Goal: Register for event/course

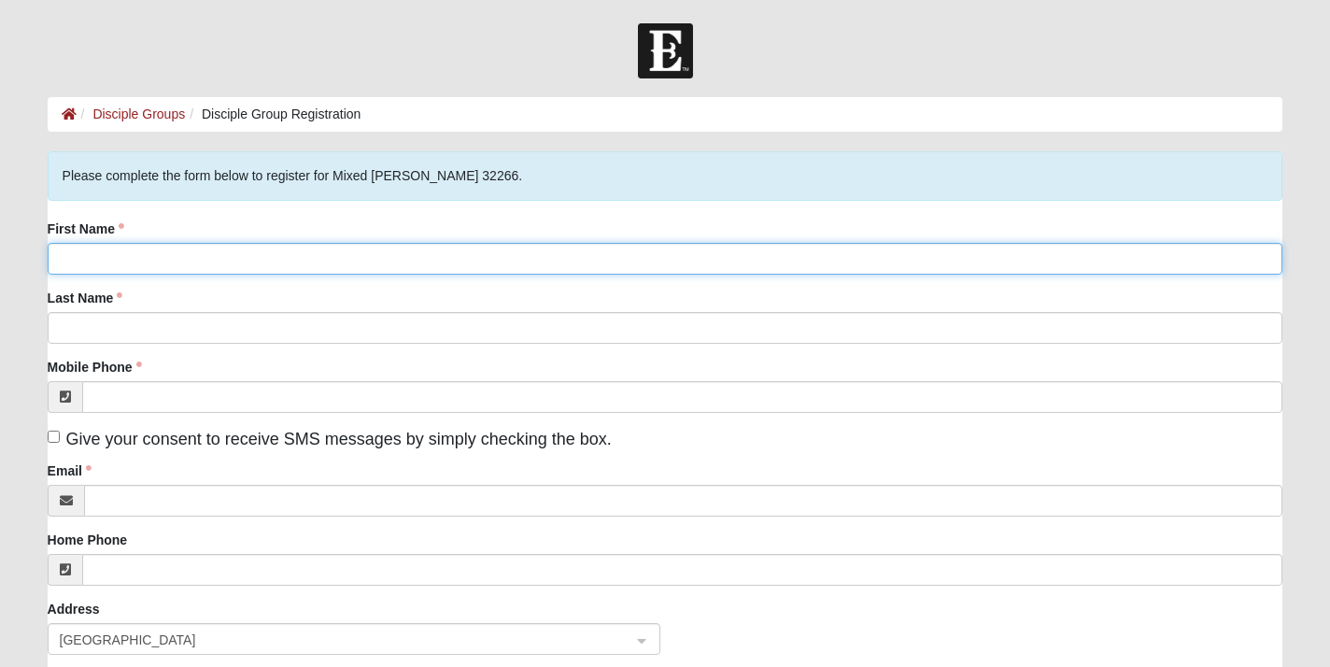
click at [412, 254] on input "First Name" at bounding box center [666, 259] width 1236 height 32
type input "[PERSON_NAME]"
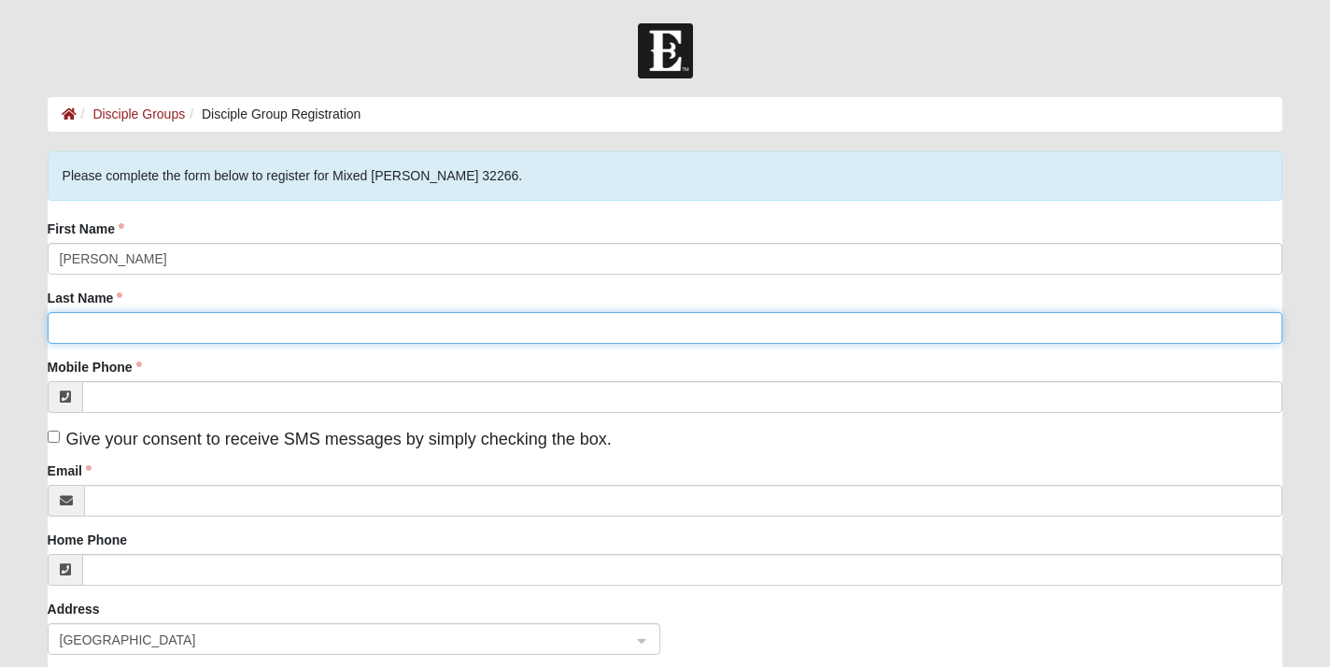
type input "[PERSON_NAME]"
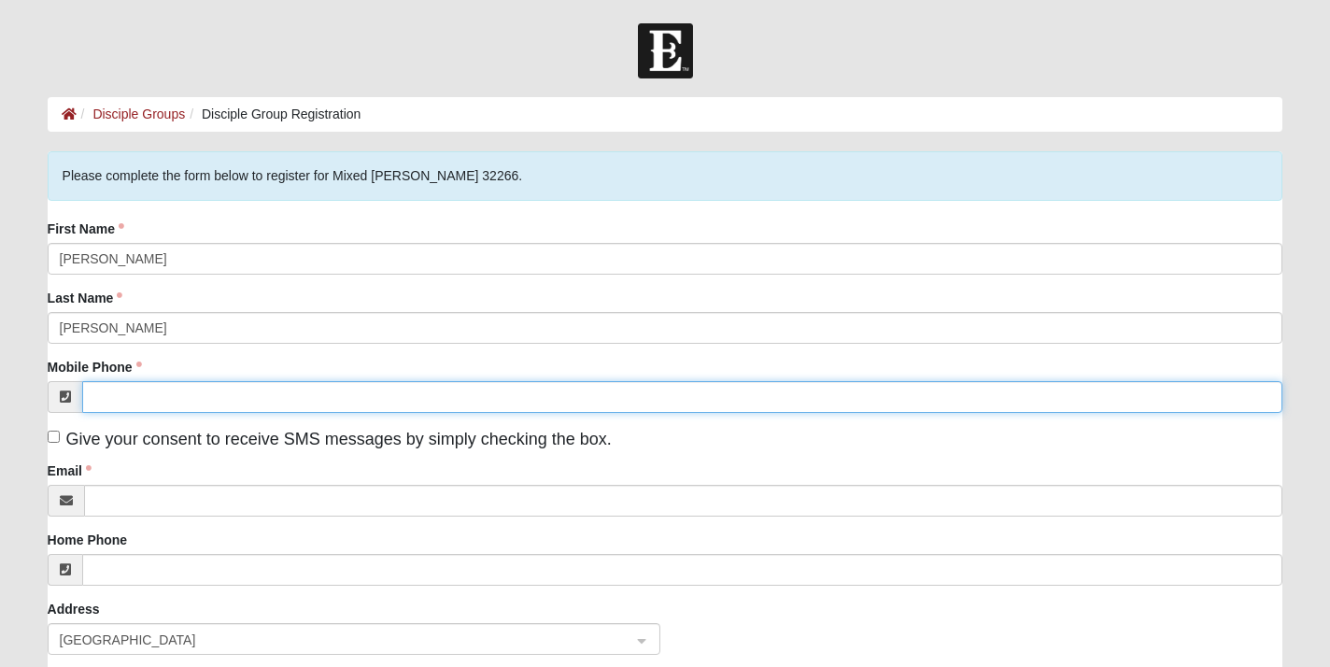
type input "[PHONE_NUMBER]"
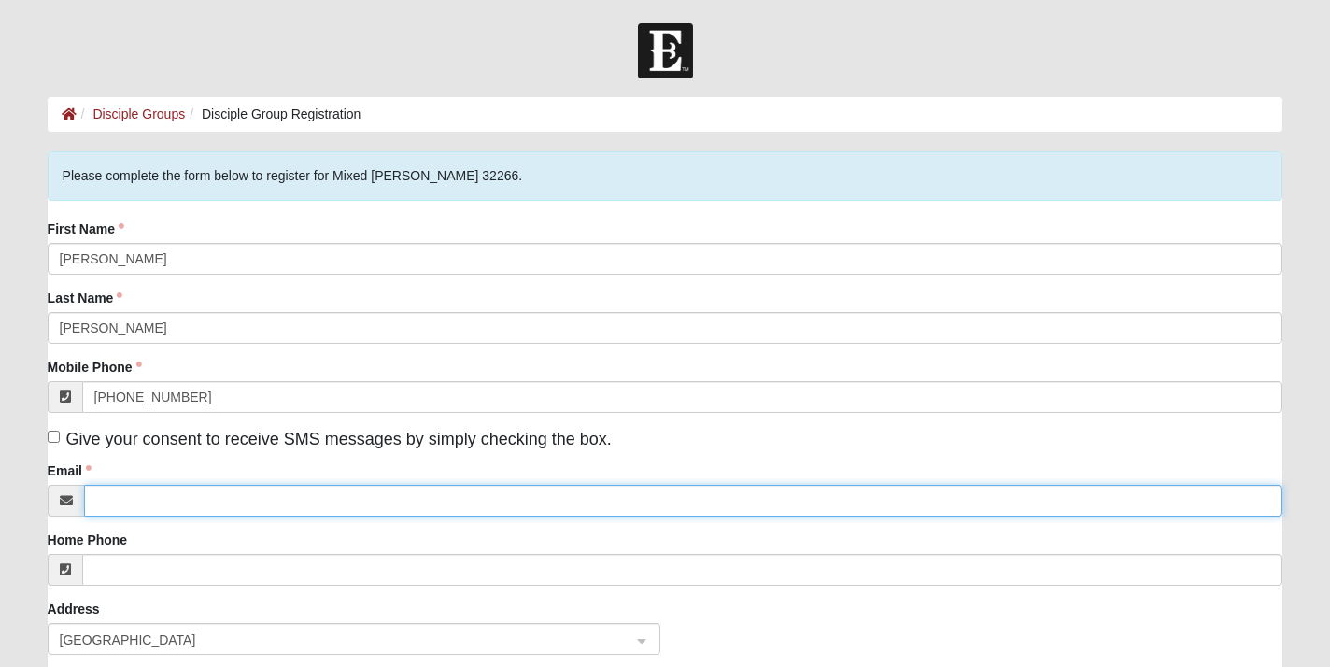
type input "bethfalletta@gmail.com"
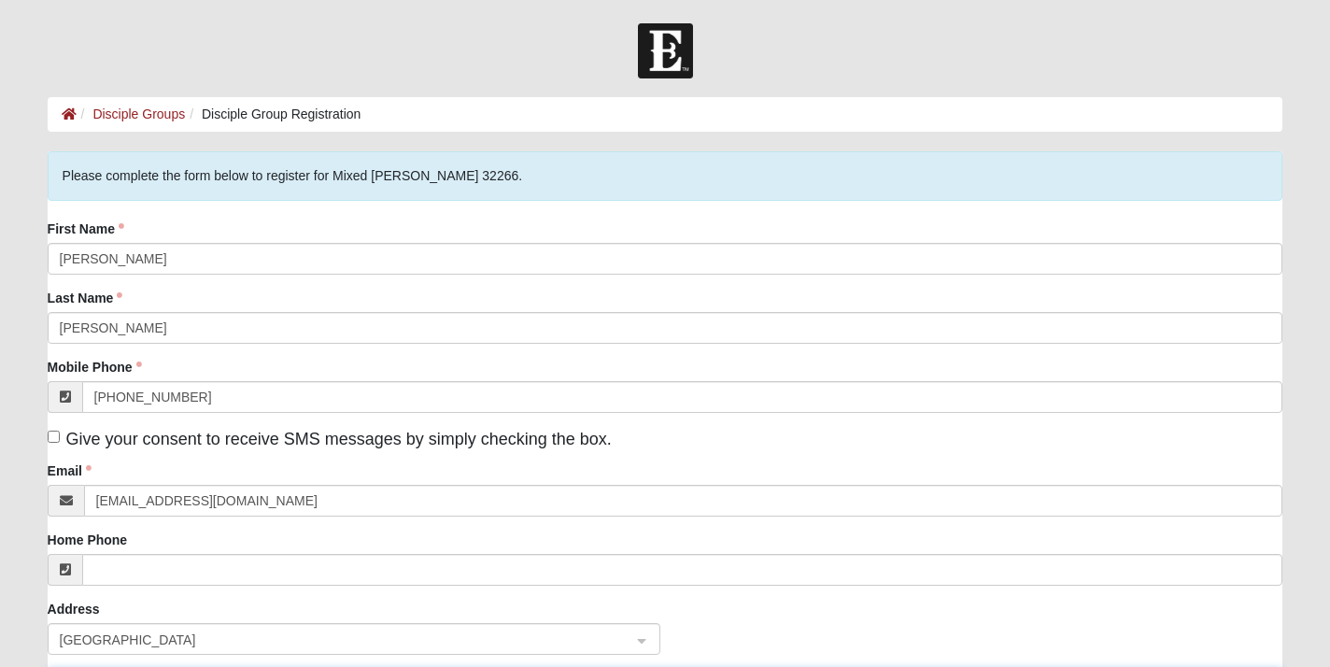
type input "2186 Cypress Landing Drive"
type input "Jacksonville"
type input "32233"
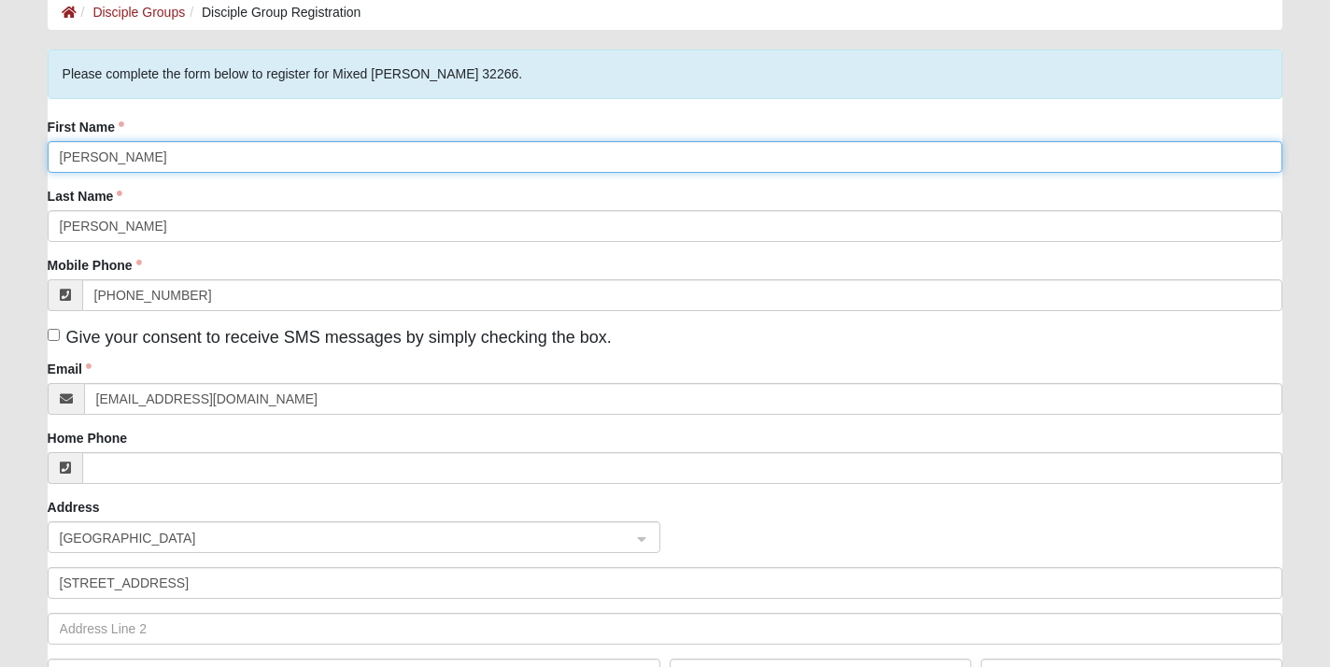
scroll to position [103, 0]
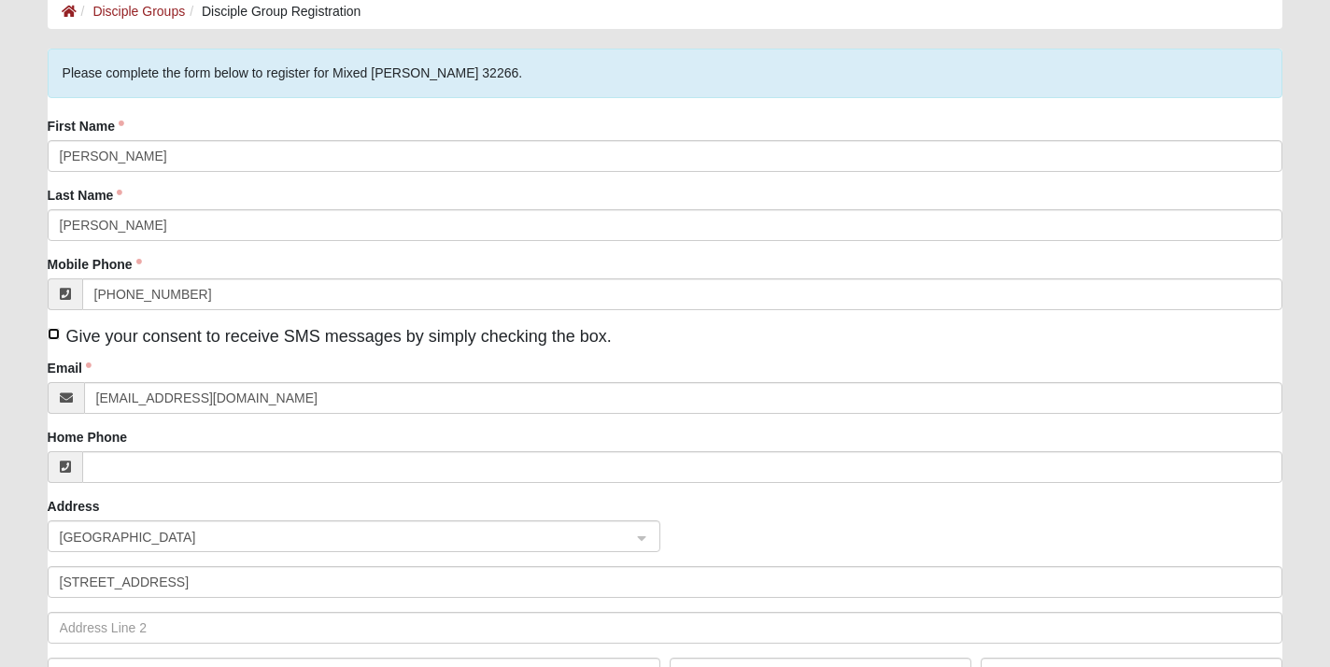
click at [56, 332] on input "Give your consent to receive SMS messages by simply checking the box." at bounding box center [54, 334] width 12 height 12
checkbox input "true"
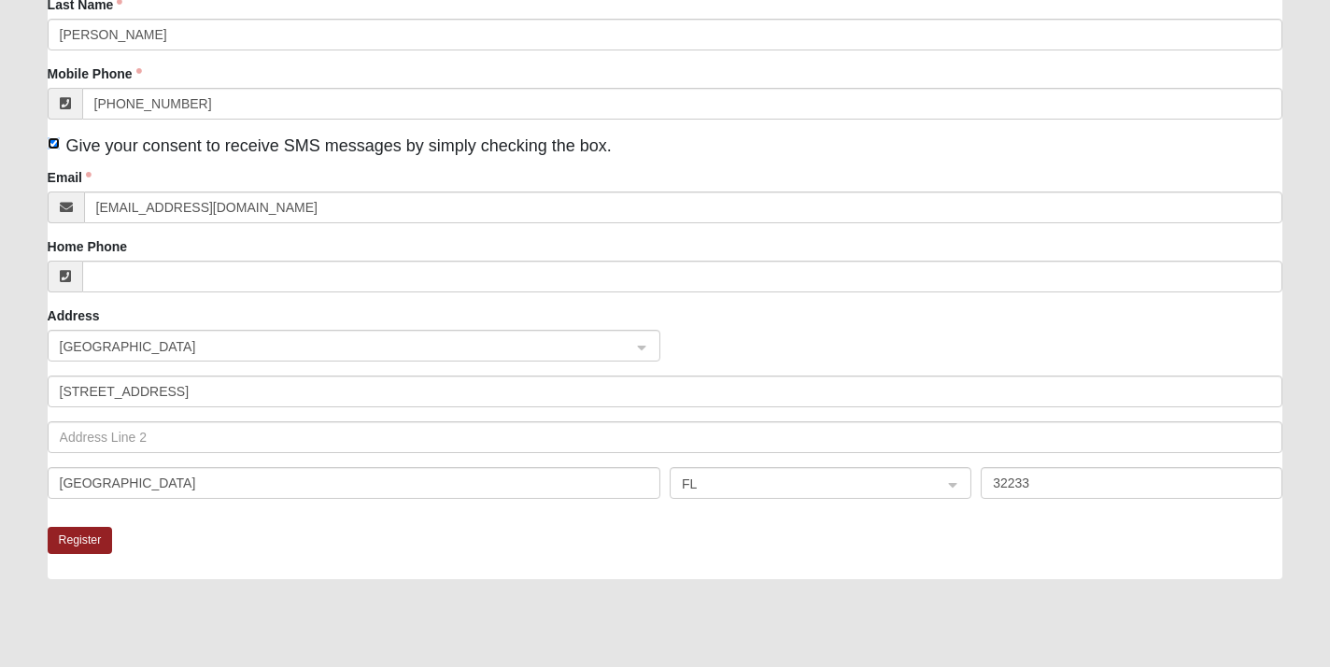
scroll to position [299, 0]
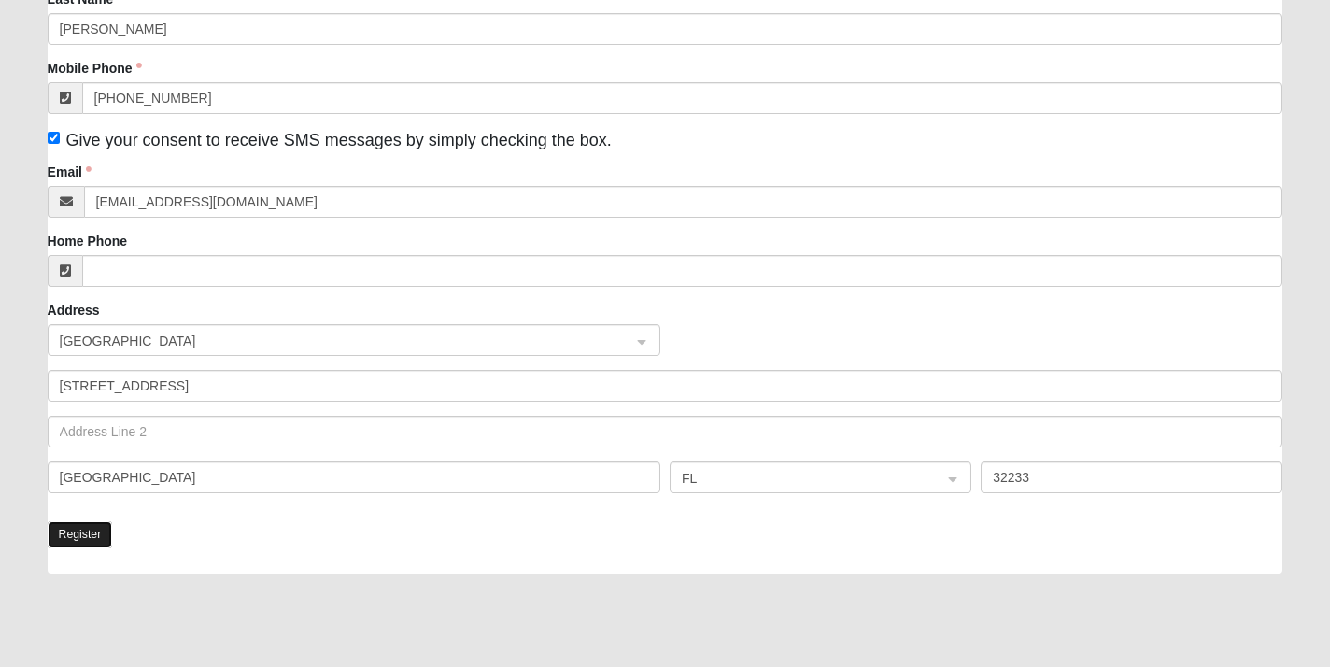
click at [86, 537] on button "Register" at bounding box center [80, 534] width 65 height 27
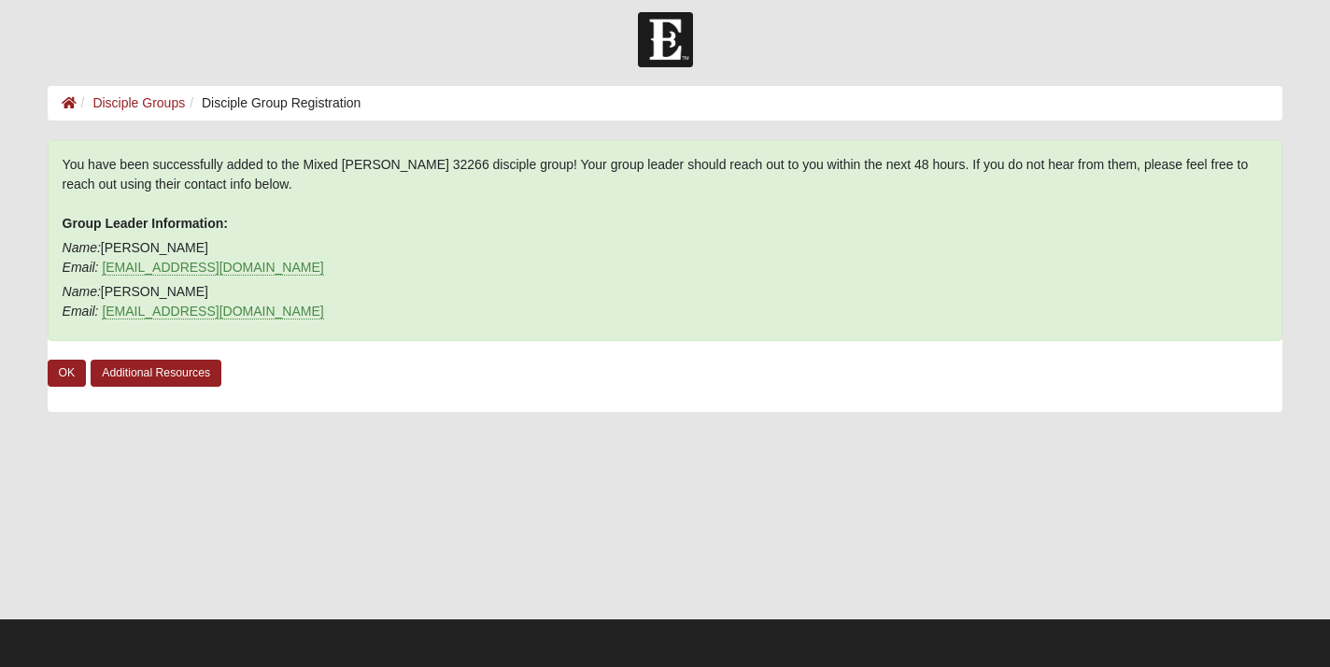
scroll to position [10, 0]
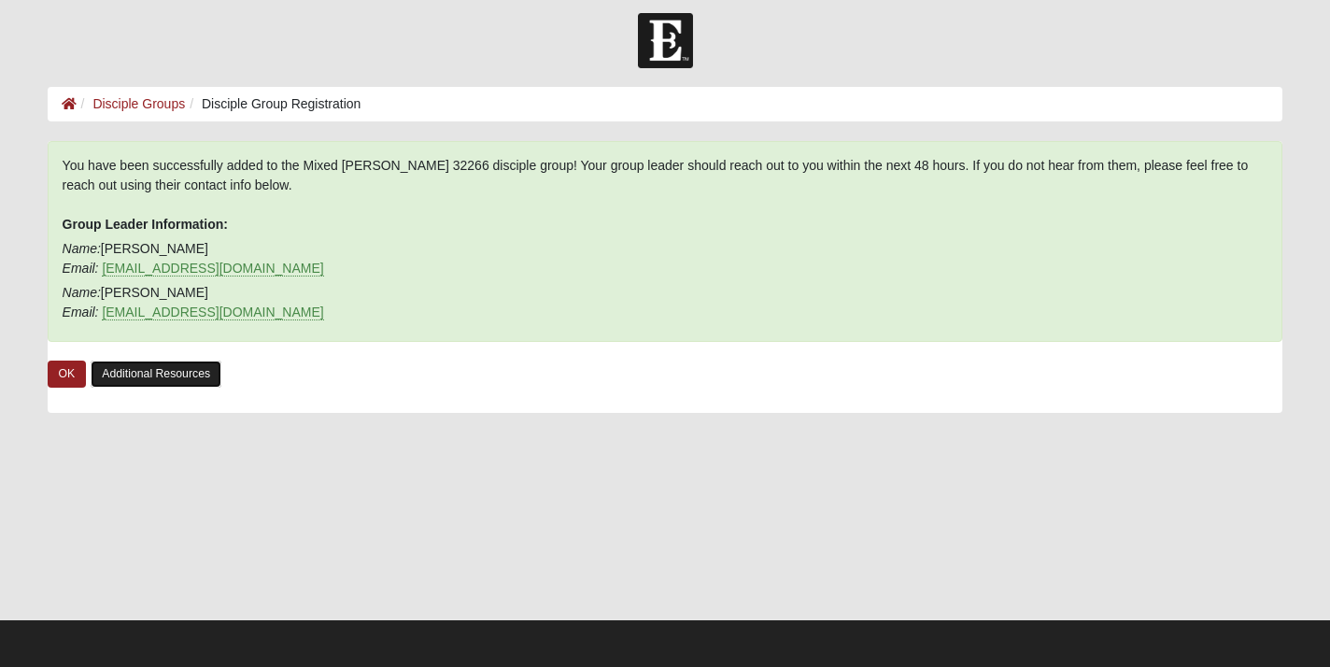
click at [147, 375] on link "Additional Resources" at bounding box center [156, 374] width 131 height 27
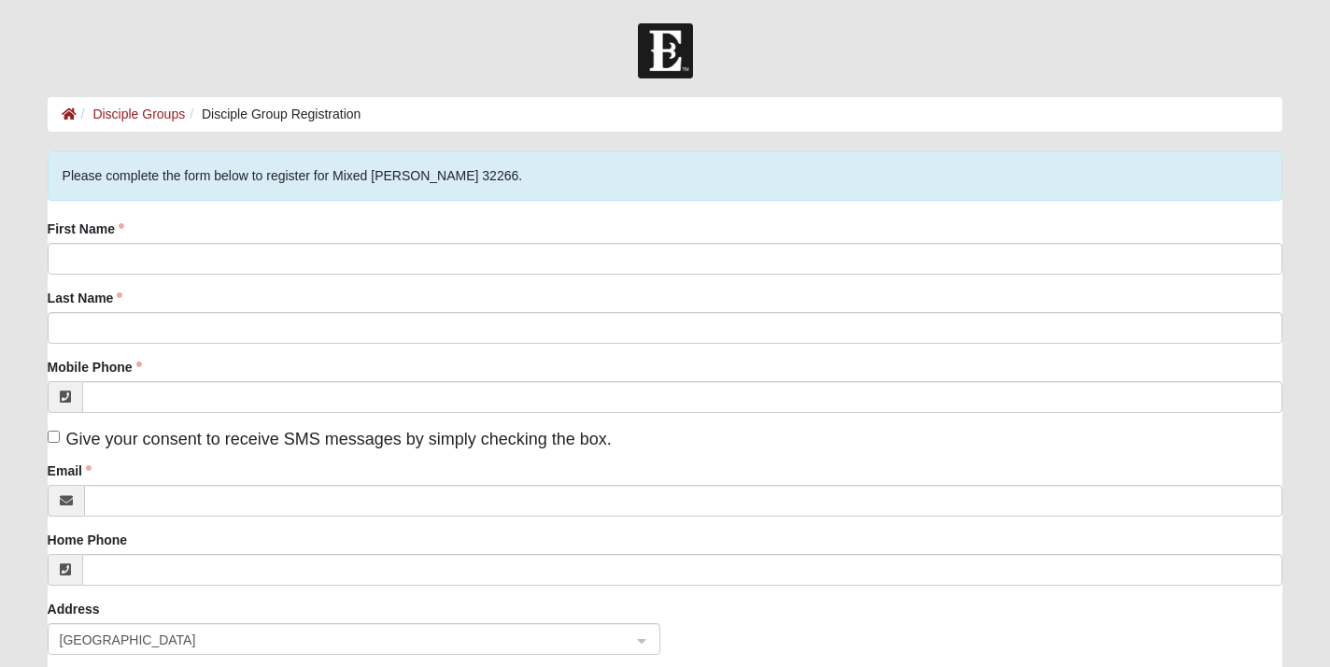
scroll to position [10, 0]
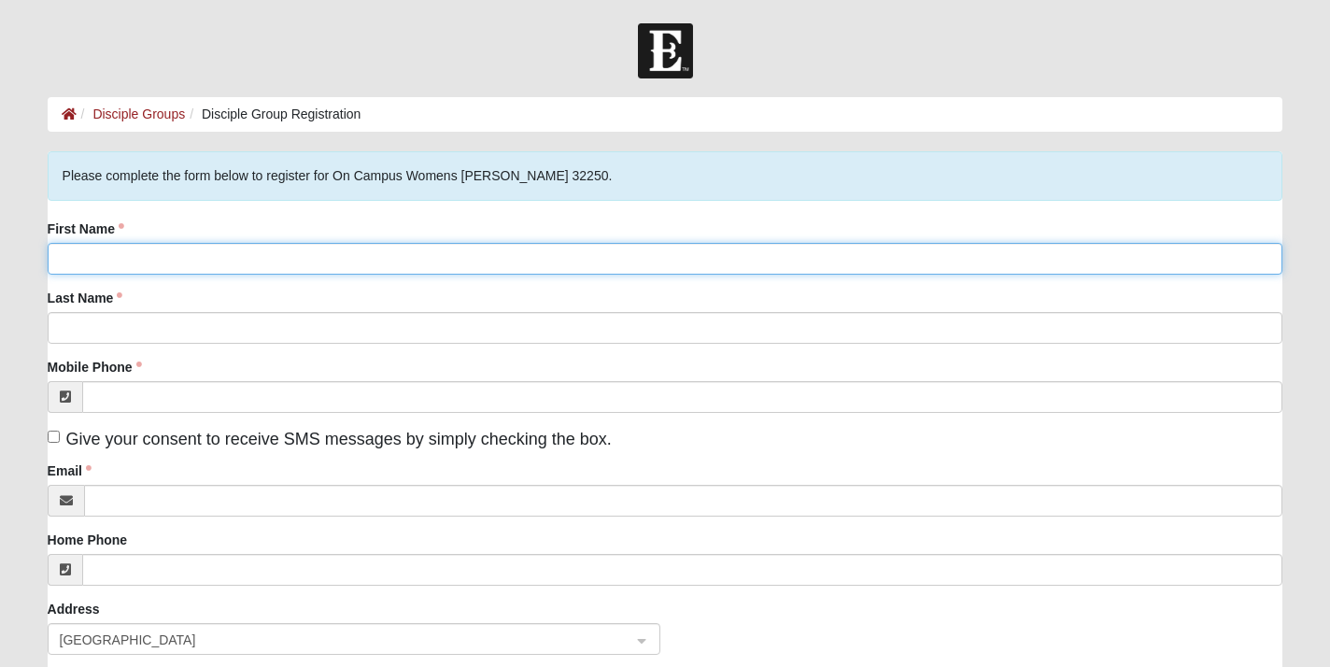
click at [480, 266] on input "First Name" at bounding box center [666, 259] width 1236 height 32
type input "Beth"
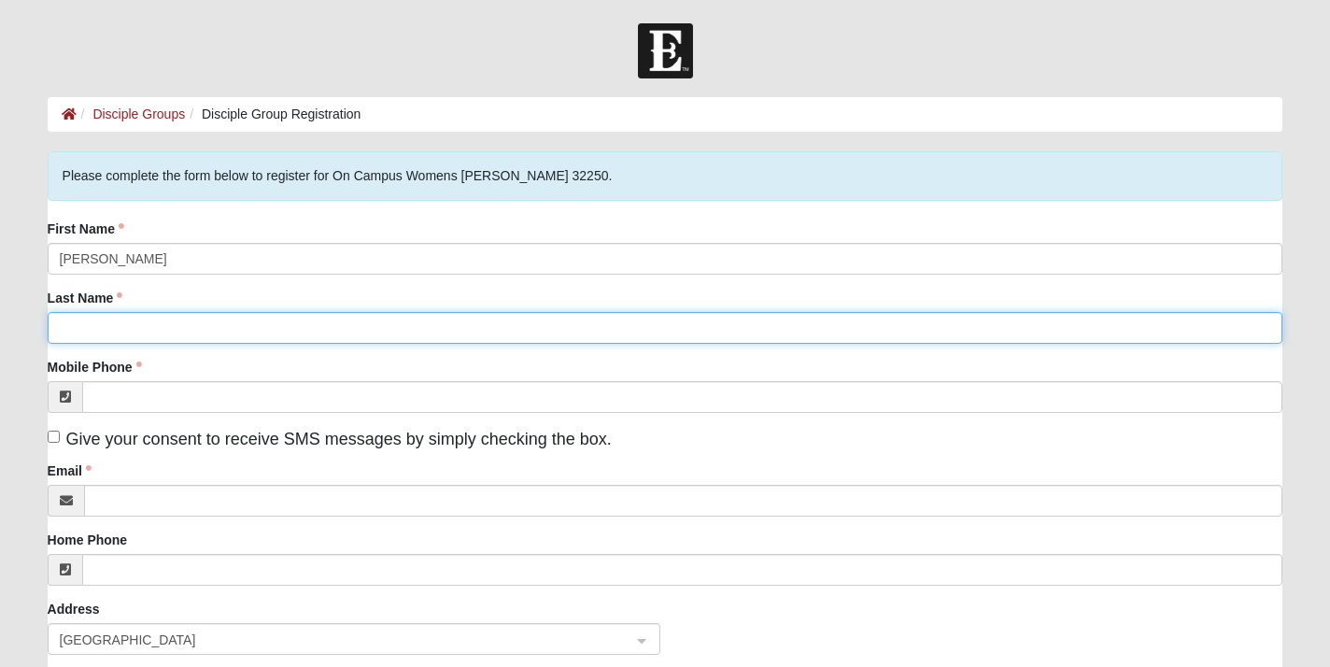
type input "Falletta"
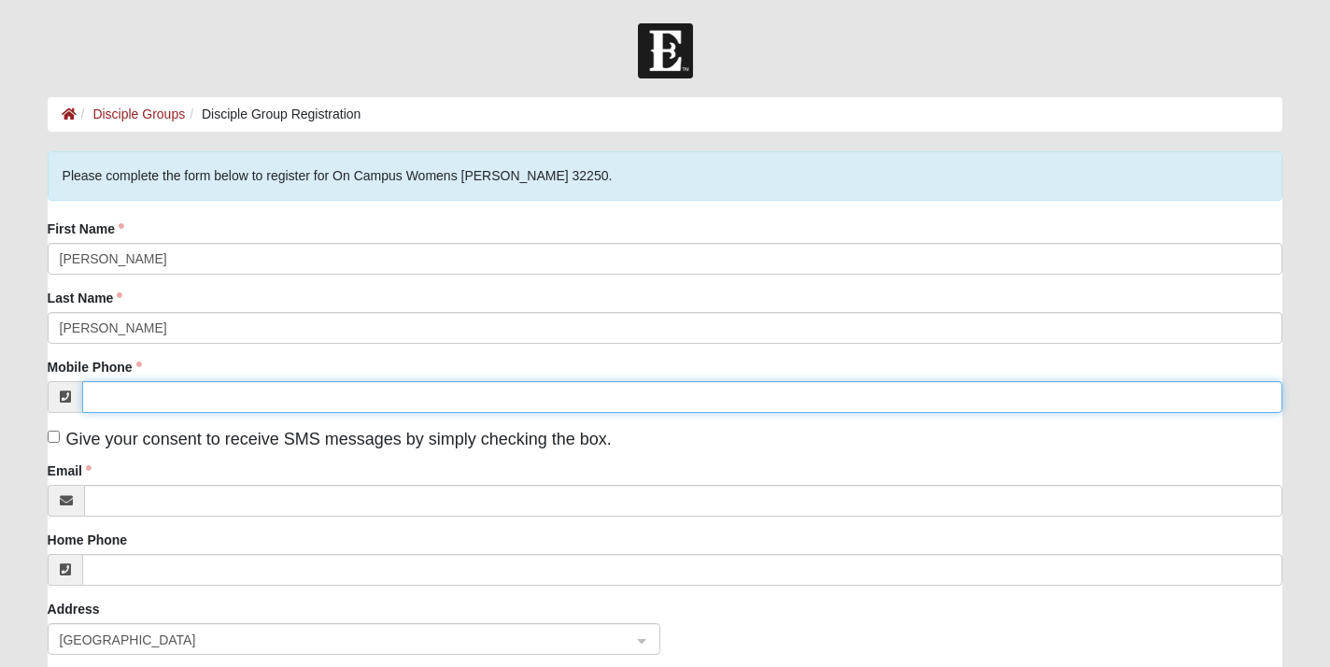
type input "(908) 625-2709"
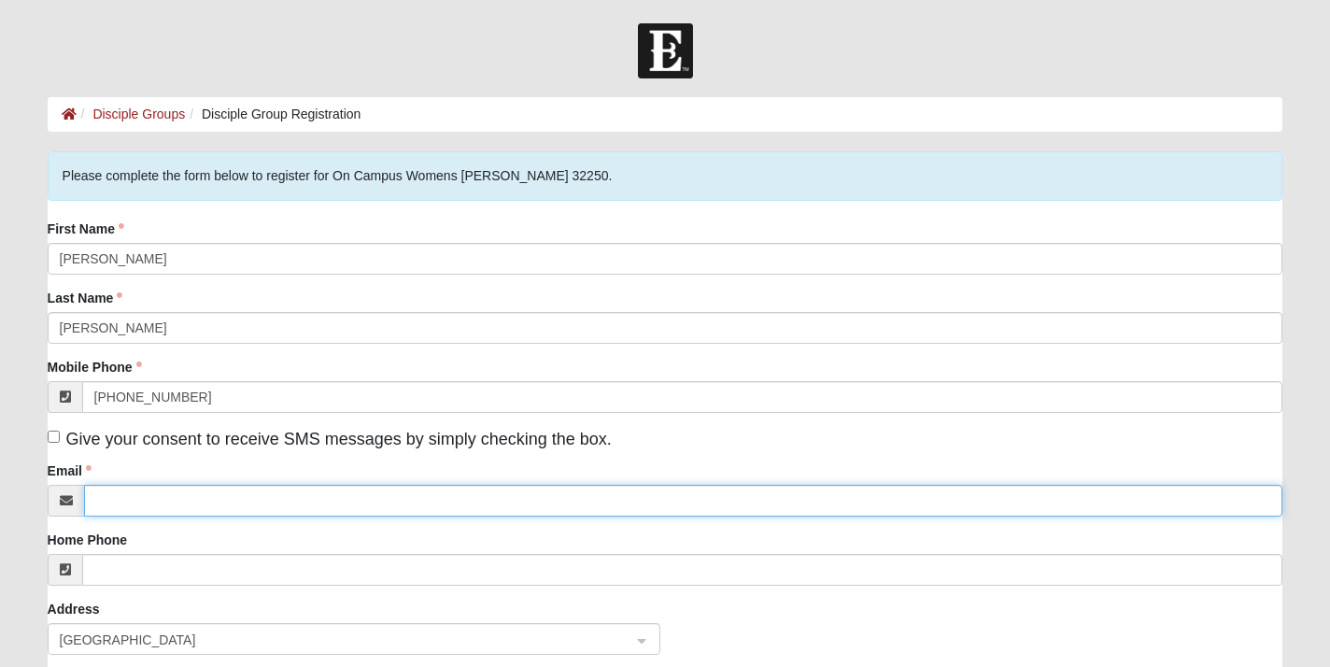
type input "bethfalletta@gmail.com"
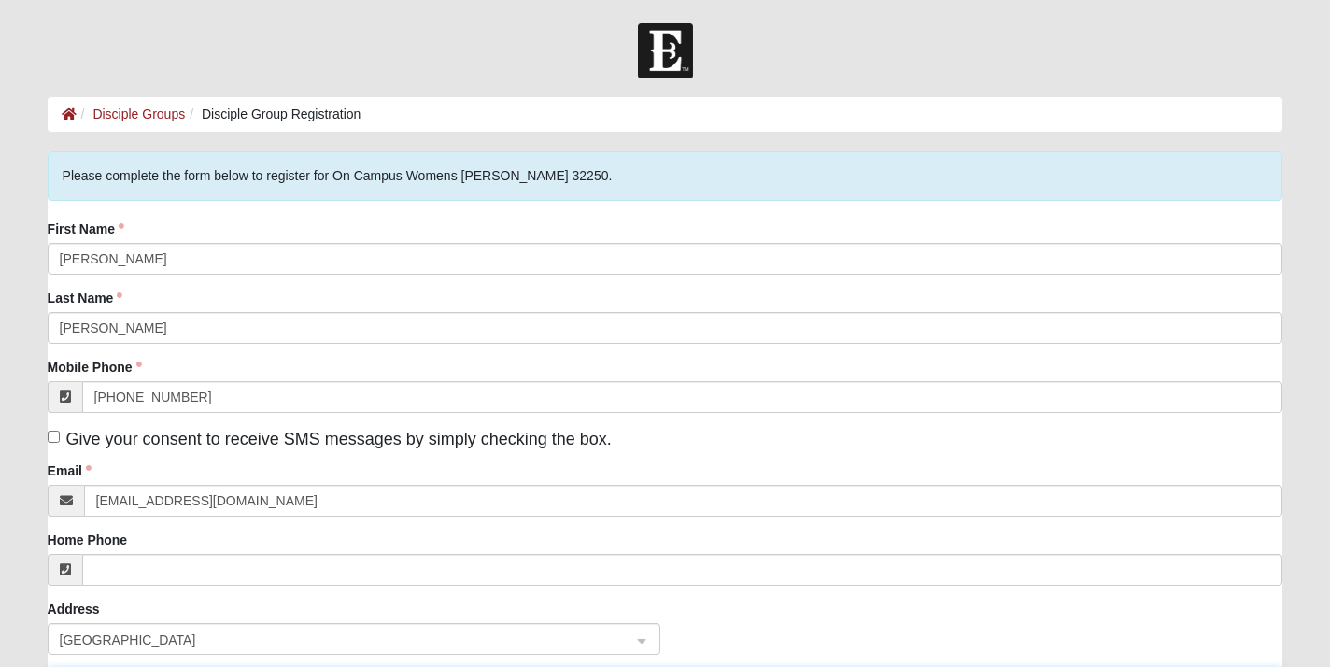
type input "2186 Cypress Landing Drive"
type input "Jacksonville"
type input "32233"
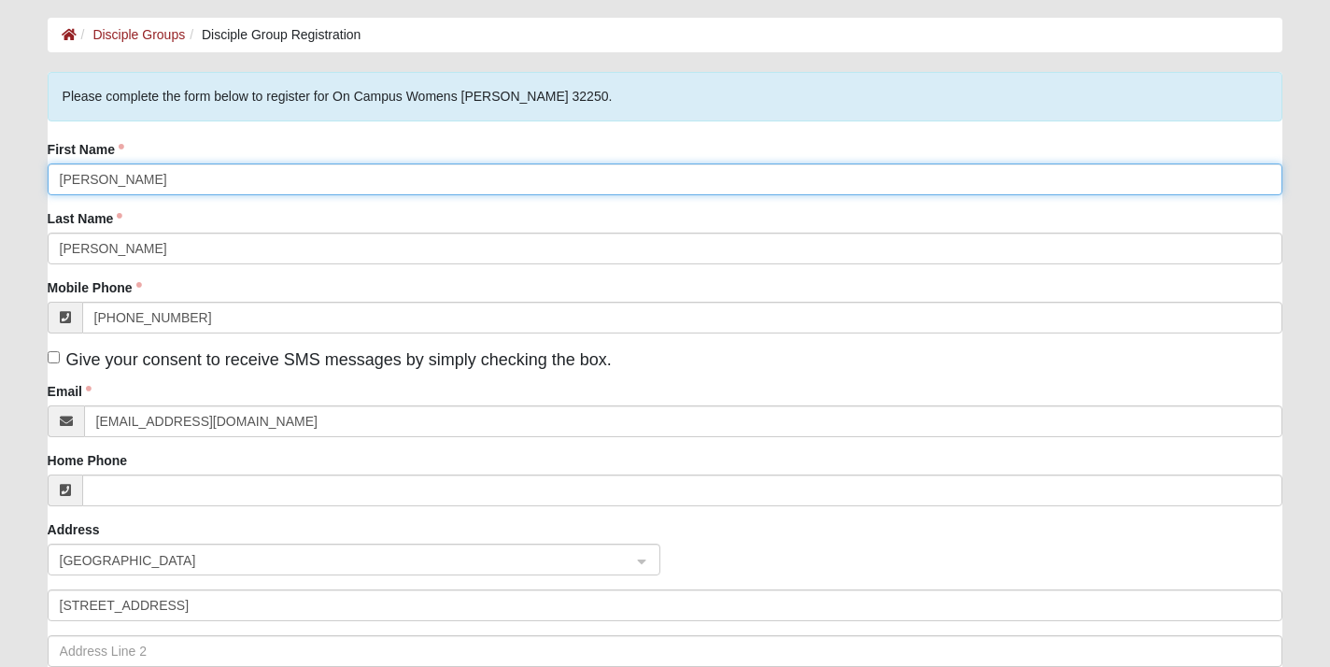
scroll to position [82, 0]
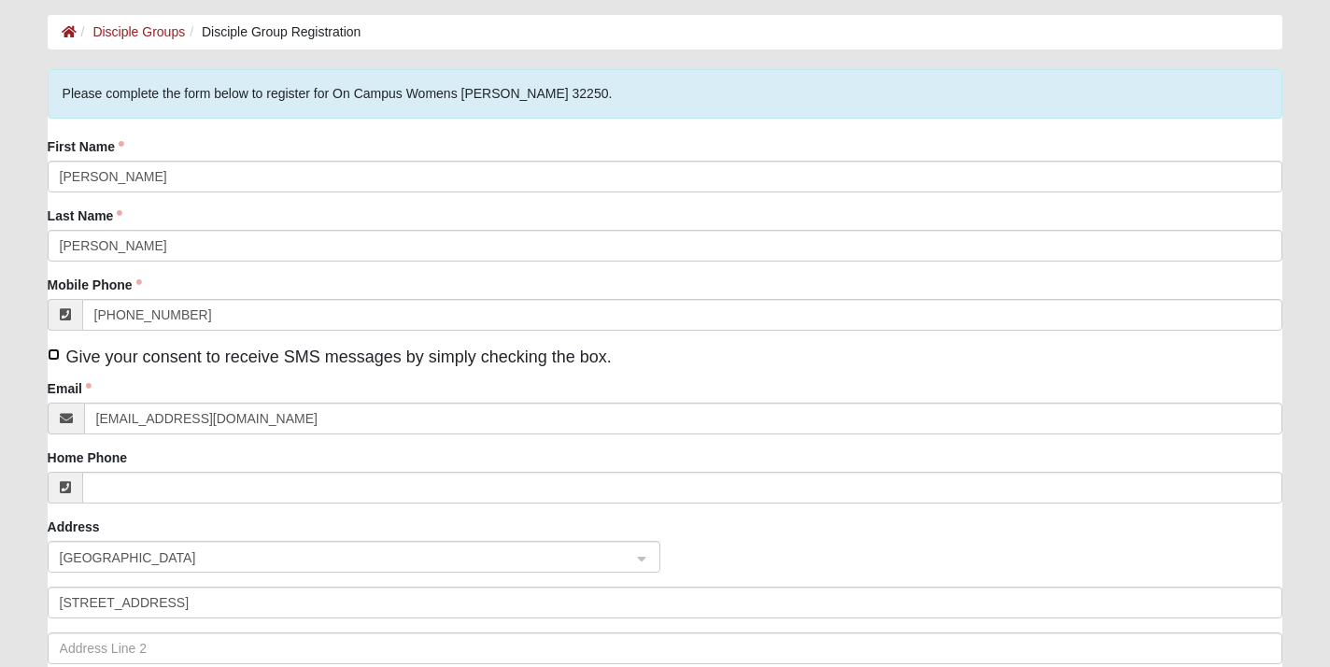
click at [51, 358] on input "Give your consent to receive SMS messages by simply checking the box." at bounding box center [54, 354] width 12 height 12
checkbox input "true"
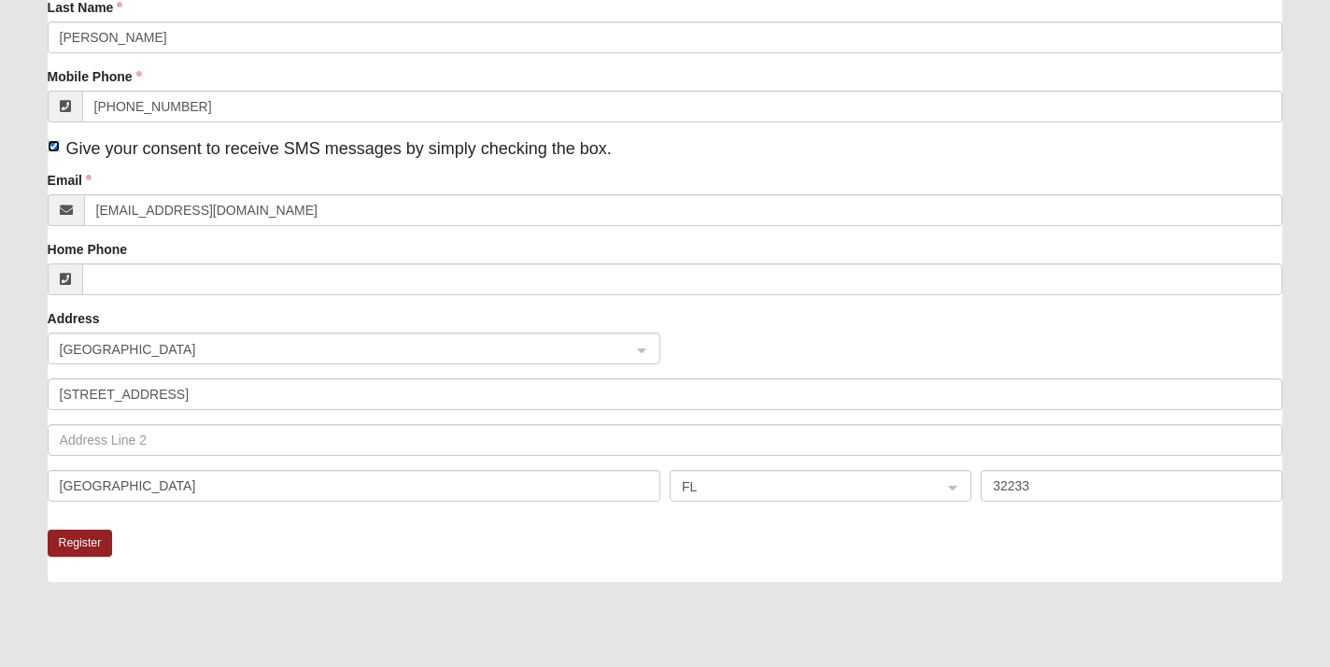
scroll to position [293, 0]
click at [77, 545] on button "Register" at bounding box center [80, 540] width 65 height 27
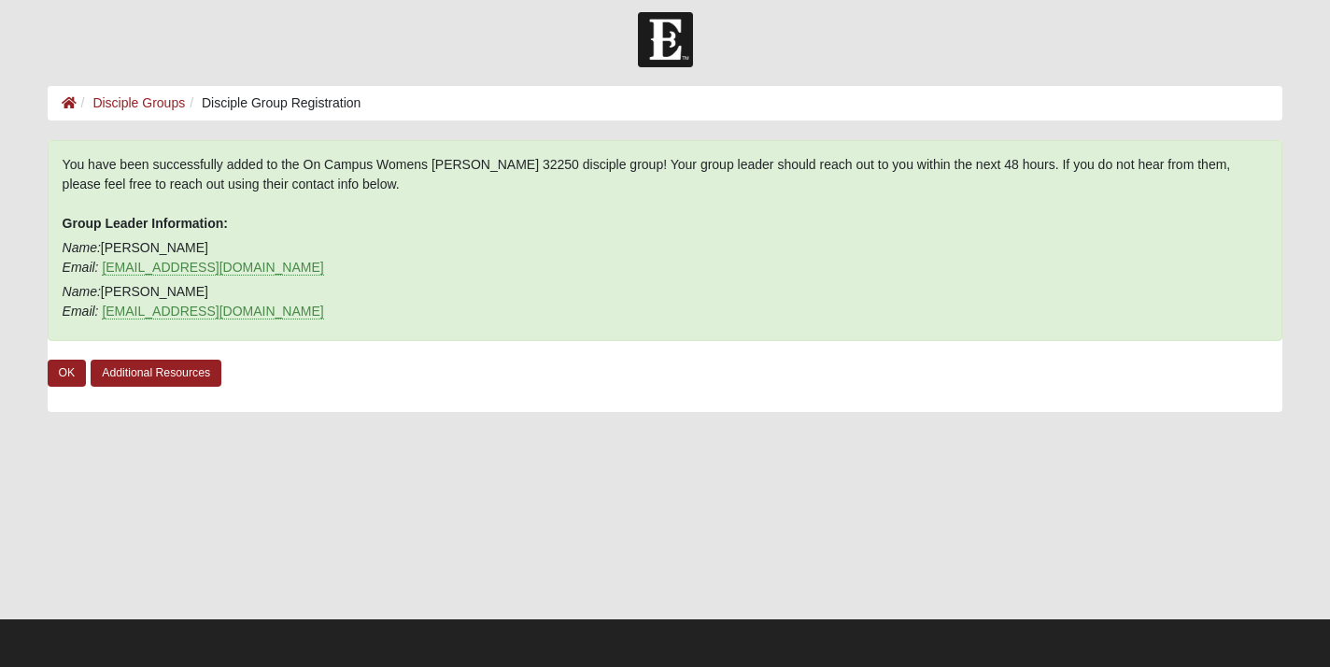
scroll to position [10, 0]
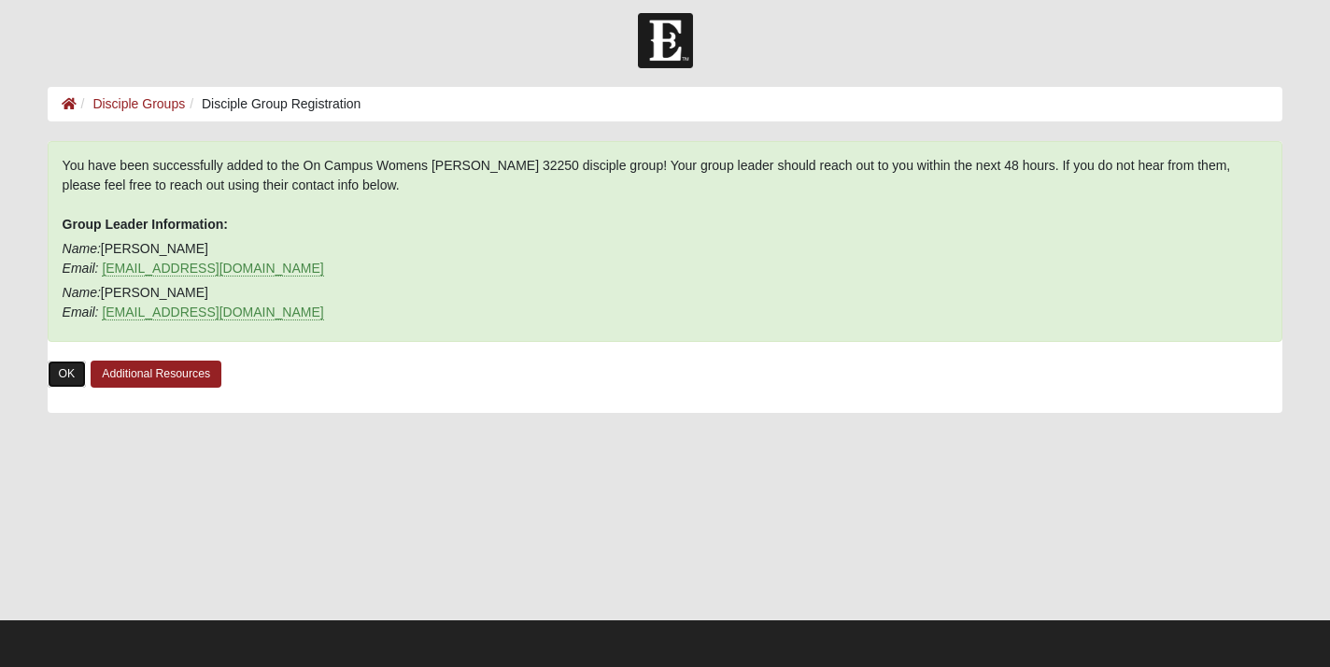
click at [61, 372] on link "OK" at bounding box center [67, 374] width 39 height 27
